Goal: Find specific page/section: Find specific page/section

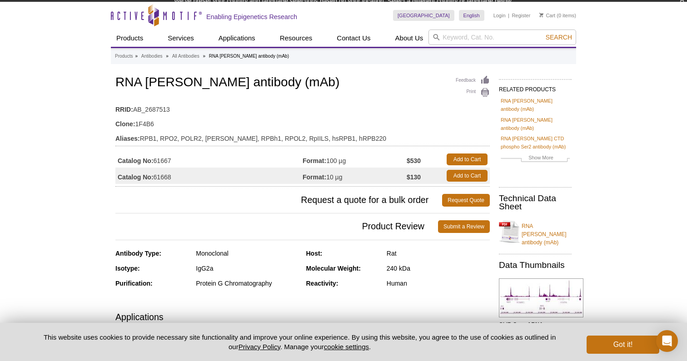
scroll to position [1, 0]
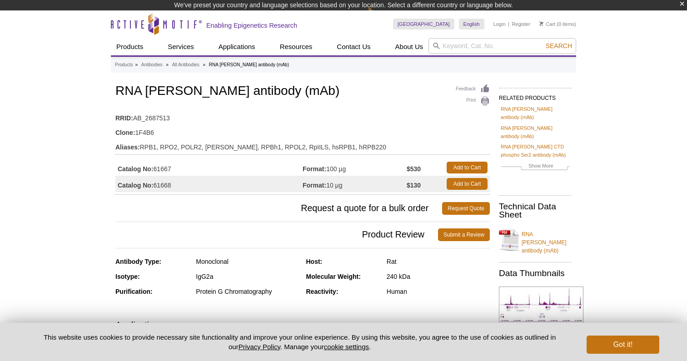
scroll to position [1, 0]
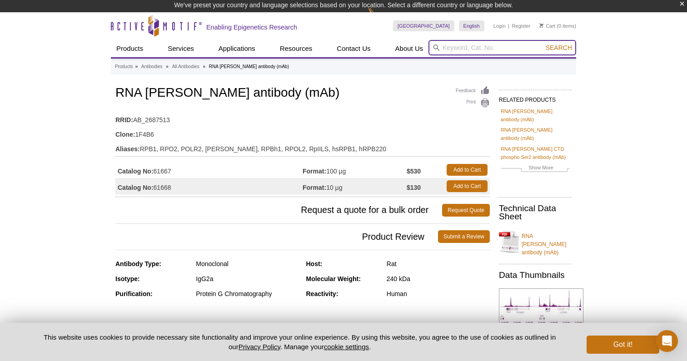
click at [455, 48] on input "search" at bounding box center [503, 47] width 148 height 15
type input "61083"
click at [543, 44] on button "Search" at bounding box center [559, 48] width 32 height 8
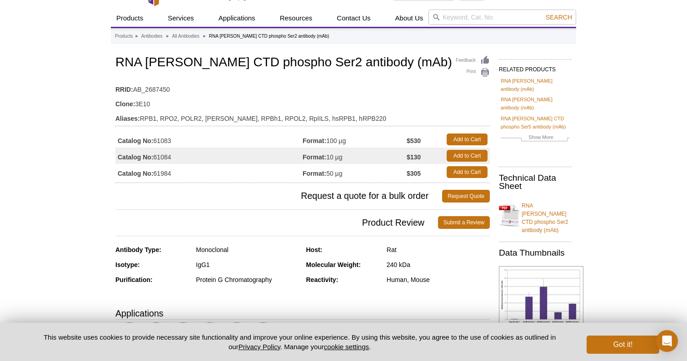
scroll to position [22, 0]
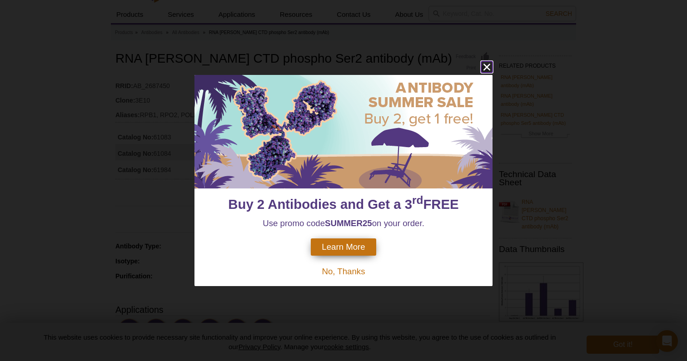
click at [485, 65] on icon "close" at bounding box center [487, 67] width 7 height 7
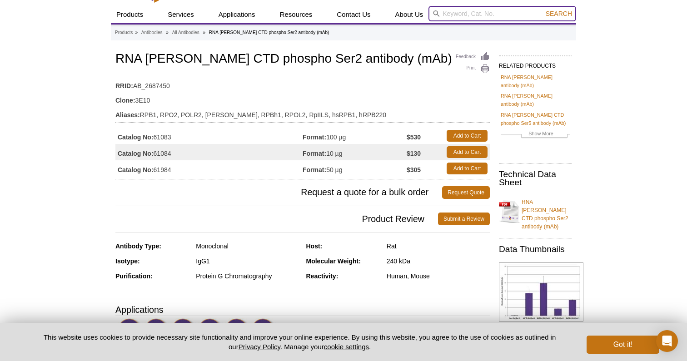
click at [506, 15] on input "search" at bounding box center [503, 13] width 148 height 15
type input "102660"
click at [543, 10] on button "Search" at bounding box center [559, 14] width 32 height 8
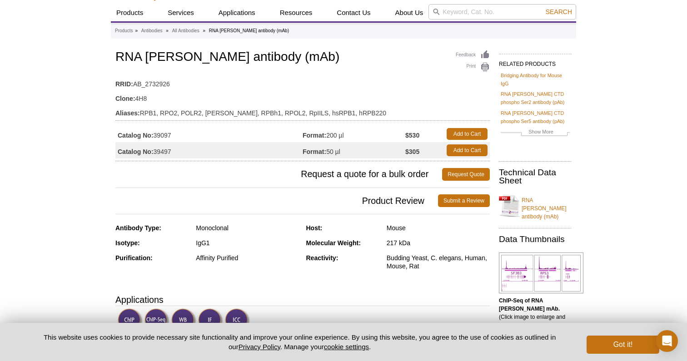
scroll to position [22, 0]
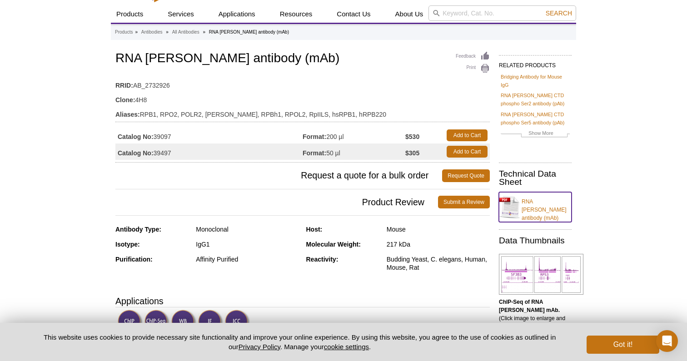
click at [507, 202] on link "RNA [PERSON_NAME] antibody (mAb)" at bounding box center [535, 207] width 73 height 30
